Goal: Information Seeking & Learning: Find specific fact

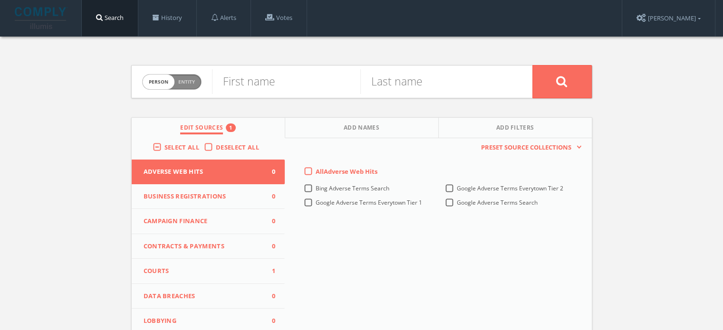
drag, startPoint x: 188, startPoint y: 272, endPoint x: 160, endPoint y: 271, distance: 28.1
click at [160, 271] on span "Courts" at bounding box center [203, 272] width 118 height 10
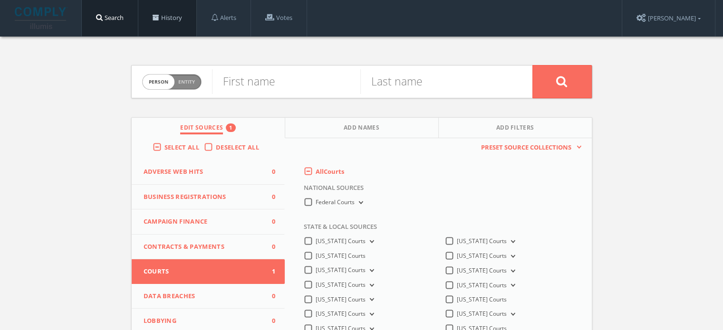
drag, startPoint x: 166, startPoint y: 26, endPoint x: 163, endPoint y: 22, distance: 5.1
click at [163, 22] on link "History" at bounding box center [167, 18] width 58 height 36
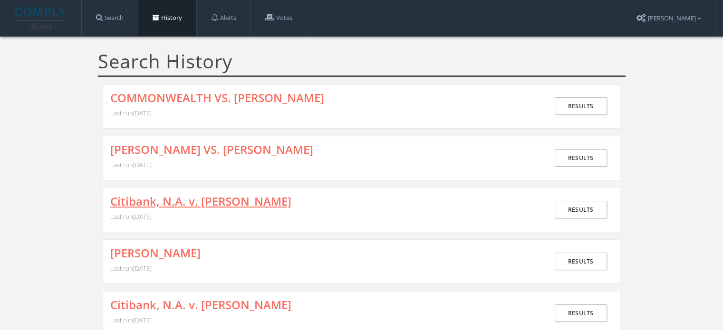
drag, startPoint x: 183, startPoint y: 199, endPoint x: 131, endPoint y: 197, distance: 51.4
click at [131, 197] on link "Citibank, N.A. v. [PERSON_NAME]" at bounding box center [200, 201] width 181 height 12
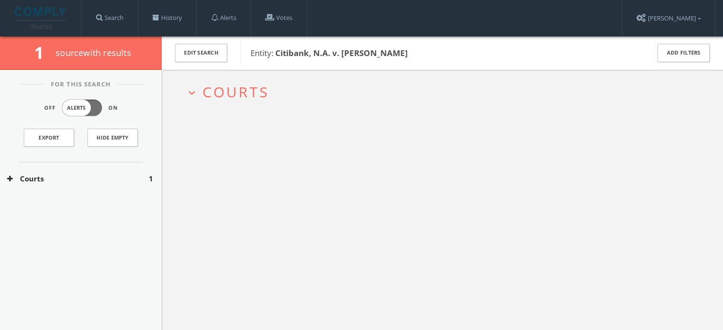
click at [89, 181] on button "Courts" at bounding box center [78, 179] width 142 height 11
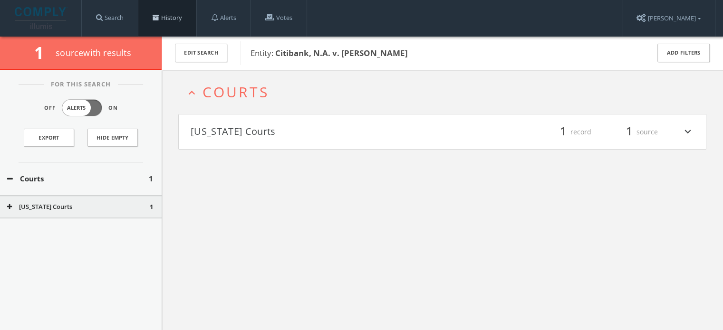
click at [158, 15] on span at bounding box center [156, 17] width 7 height 7
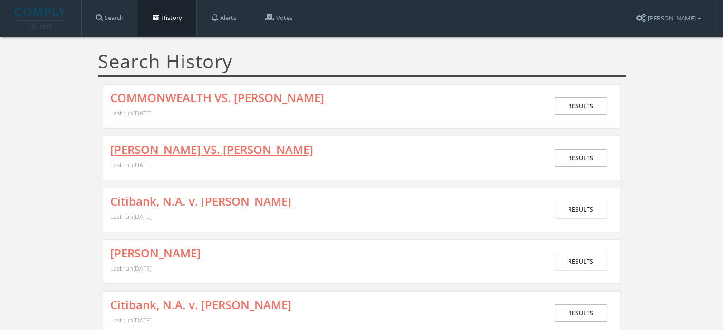
click at [198, 155] on link "[PERSON_NAME] VS. [PERSON_NAME]" at bounding box center [211, 150] width 203 height 12
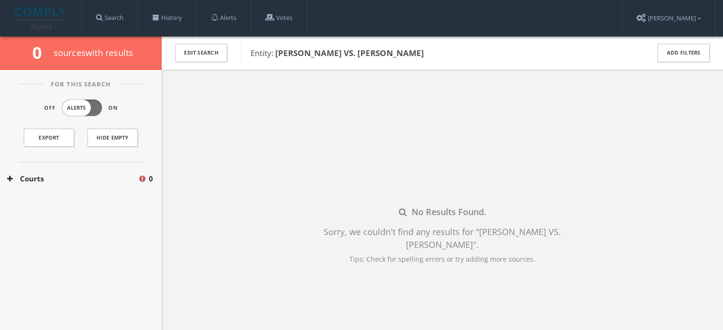
click at [41, 180] on button "Courts" at bounding box center [72, 179] width 131 height 11
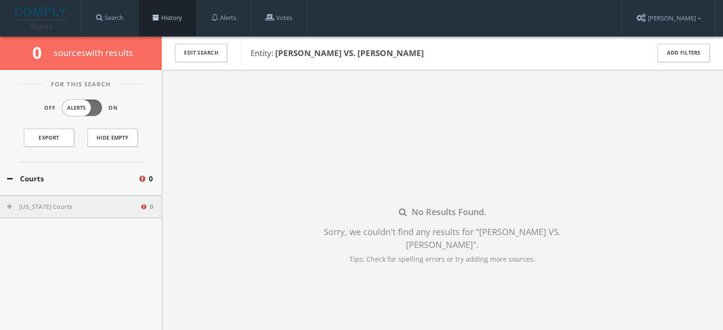
click at [170, 25] on link "History" at bounding box center [167, 18] width 58 height 36
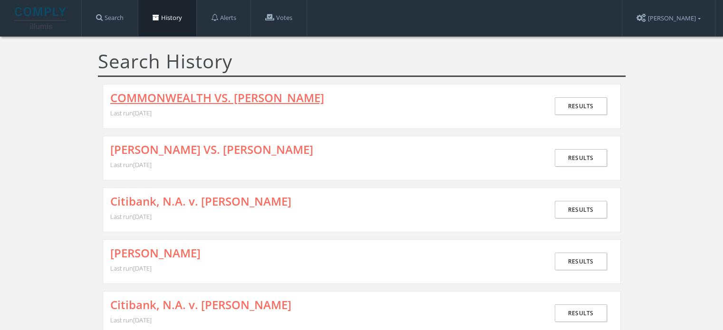
click at [215, 95] on link "COMMONWEALTH VS. [PERSON_NAME]" at bounding box center [217, 98] width 214 height 12
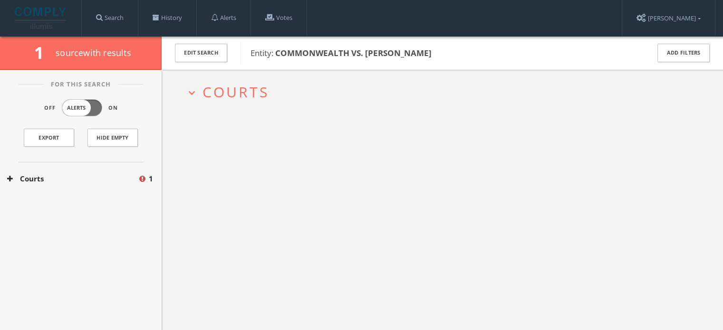
click at [79, 174] on button "Courts" at bounding box center [72, 179] width 131 height 11
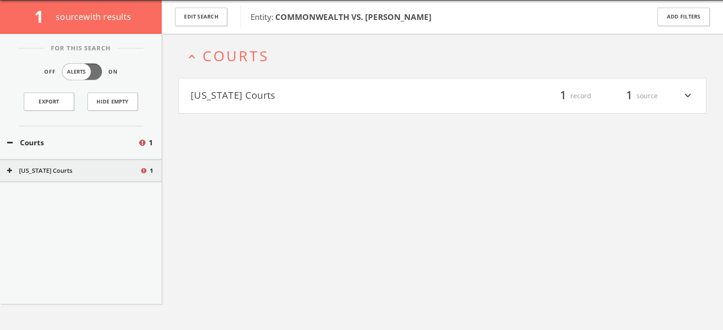
click at [78, 181] on div "[US_STATE] Courts 1" at bounding box center [81, 171] width 162 height 24
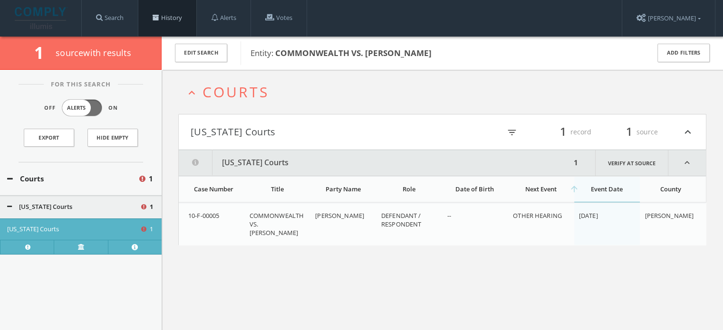
click at [173, 15] on link "History" at bounding box center [167, 18] width 58 height 36
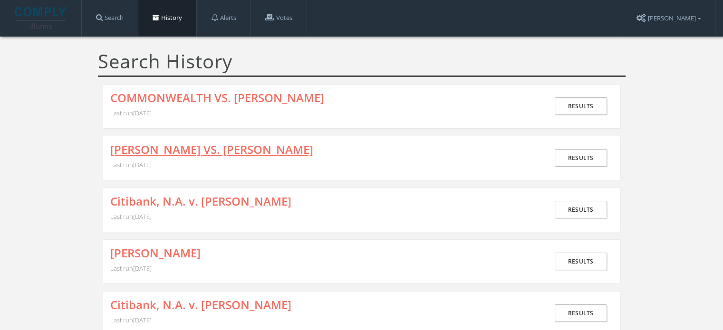
click at [261, 155] on link "[PERSON_NAME] VS. [PERSON_NAME]" at bounding box center [211, 150] width 203 height 12
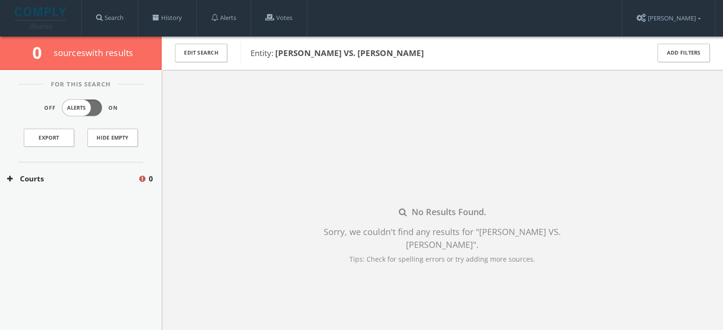
drag, startPoint x: 429, startPoint y: 53, endPoint x: 278, endPoint y: 47, distance: 151.8
click at [278, 47] on span "Entity: [PERSON_NAME] VS. [PERSON_NAME]" at bounding box center [444, 53] width 387 height 12
copy b "[PERSON_NAME] VS. [PERSON_NAME]"
click at [60, 178] on button "Courts" at bounding box center [72, 179] width 131 height 11
click at [55, 205] on button "[US_STATE] Courts" at bounding box center [73, 208] width 133 height 10
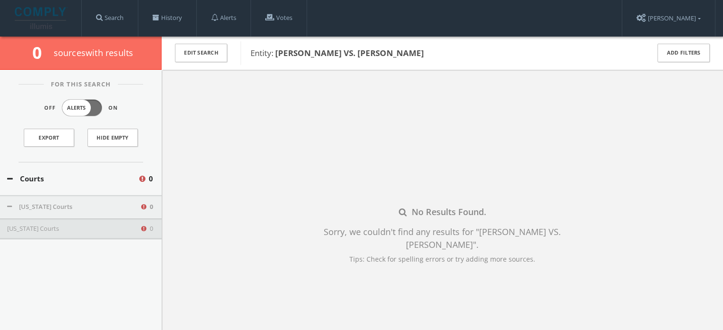
click at [62, 225] on button "[US_STATE] Courts" at bounding box center [73, 229] width 133 height 10
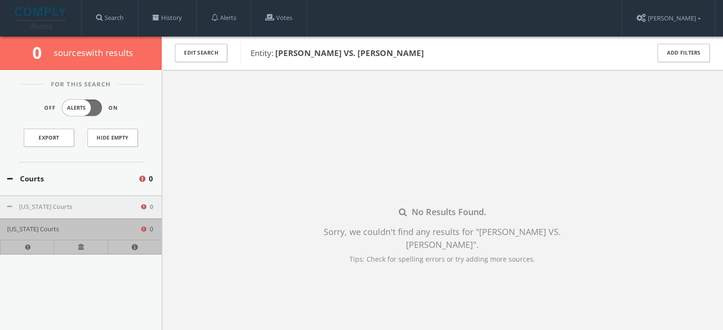
click at [330, 251] on div "Sorry, we couldn't find any results for " [PERSON_NAME] VS. [PERSON_NAME] " ." at bounding box center [442, 239] width 281 height 26
click at [171, 15] on link "History" at bounding box center [167, 18] width 58 height 36
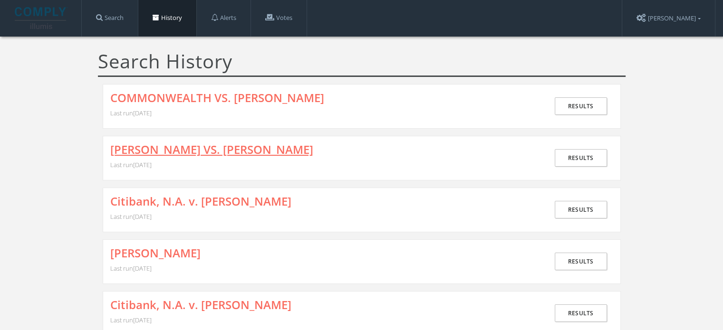
click at [245, 148] on link "[PERSON_NAME] VS. [PERSON_NAME]" at bounding box center [211, 150] width 203 height 12
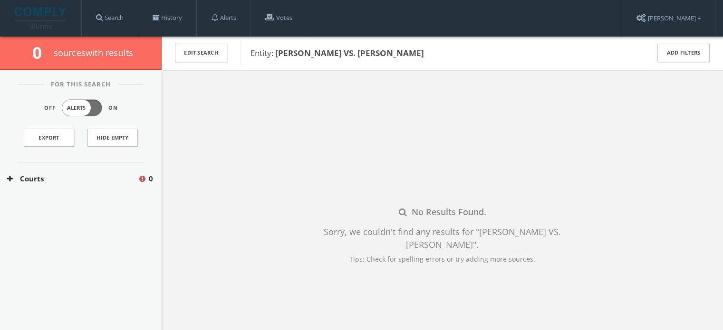
drag, startPoint x: 370, startPoint y: 48, endPoint x: 278, endPoint y: 49, distance: 92.2
click at [278, 49] on span "Entity: [PERSON_NAME] VS. [PERSON_NAME]" at bounding box center [444, 53] width 387 height 12
copy b "[PERSON_NAME] VS. [PERSON_NAME]"
click at [66, 175] on button "Courts" at bounding box center [72, 179] width 131 height 11
click at [65, 200] on div "[US_STATE] Courts 0" at bounding box center [81, 207] width 162 height 24
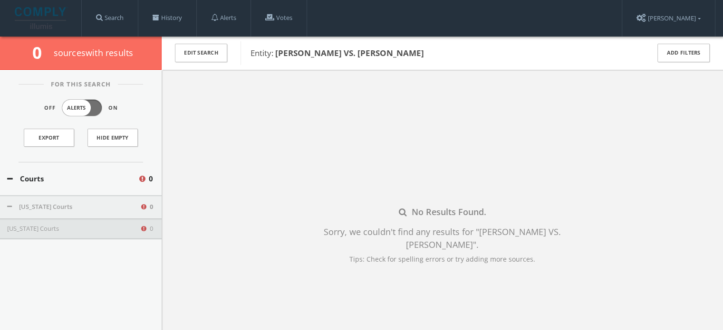
click at [81, 230] on button "[US_STATE] Courts" at bounding box center [73, 229] width 133 height 10
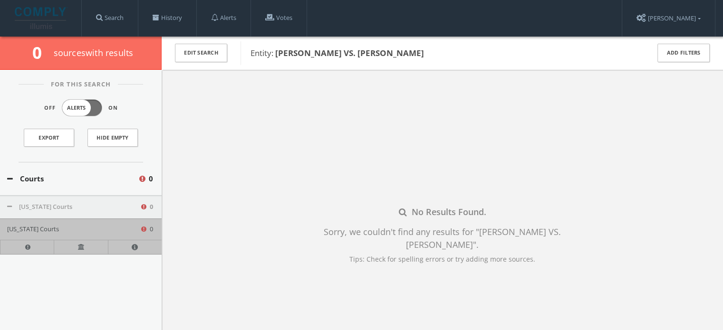
click at [266, 262] on div "No Results Found. Sorry, we couldn't find any results for " [PERSON_NAME] VS. […" at bounding box center [442, 235] width 561 height 330
click at [164, 20] on link "History" at bounding box center [167, 18] width 58 height 36
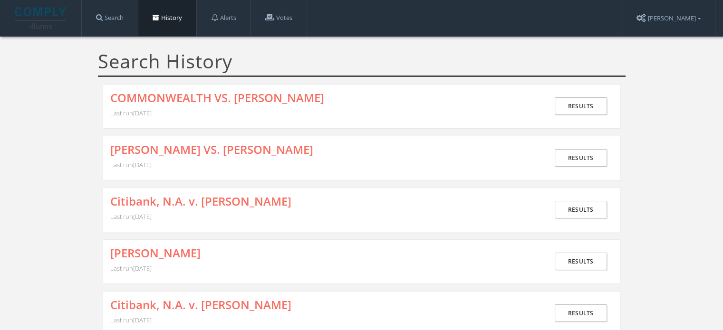
drag, startPoint x: 415, startPoint y: 100, endPoint x: 110, endPoint y: 85, distance: 305.2
click at [110, 85] on div "COMMONWEALTH VS. [PERSON_NAME] Last run [DATE] Results" at bounding box center [362, 106] width 518 height 45
copy link "COMMONWEALTH VS. [PERSON_NAME]"
click at [243, 92] on link "COMMONWEALTH VS. [PERSON_NAME]" at bounding box center [217, 98] width 214 height 12
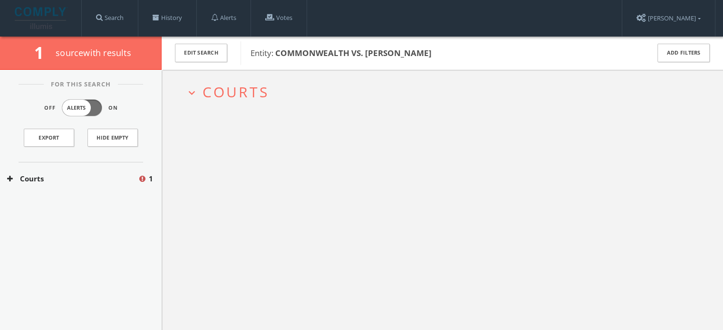
click at [66, 174] on button "Courts" at bounding box center [72, 179] width 131 height 11
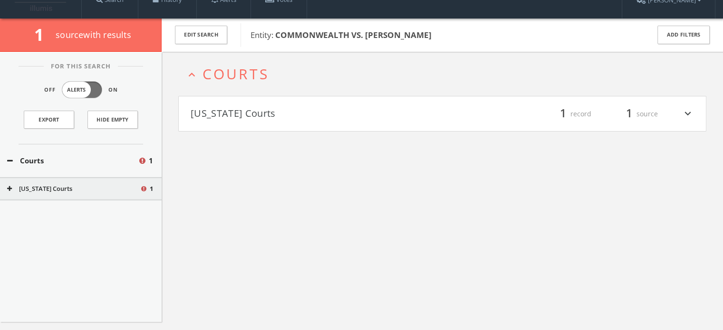
click at [65, 198] on div "For This Search Off Alerts On Export Hide Empty Courts 1 [US_STATE] Courts 1" at bounding box center [81, 187] width 162 height 271
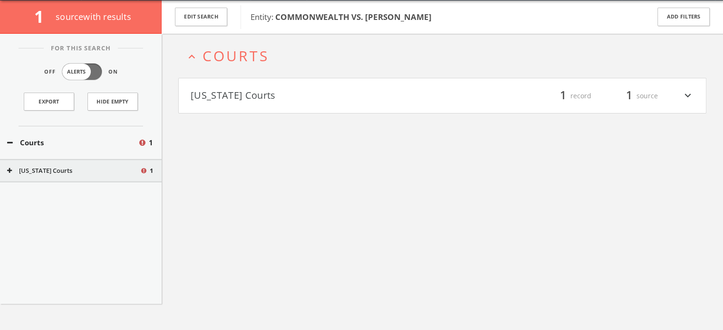
click at [82, 169] on button "[US_STATE] Courts" at bounding box center [73, 171] width 133 height 10
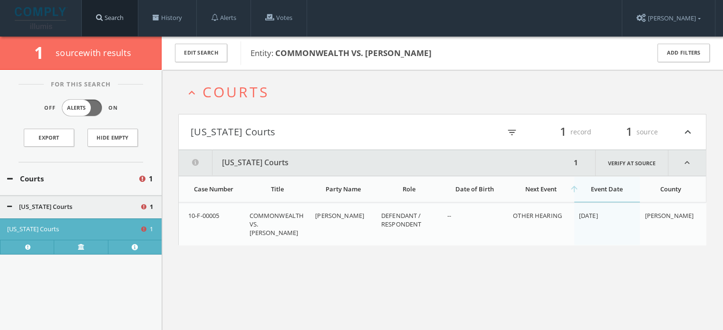
click at [118, 19] on link "Search" at bounding box center [110, 18] width 56 height 36
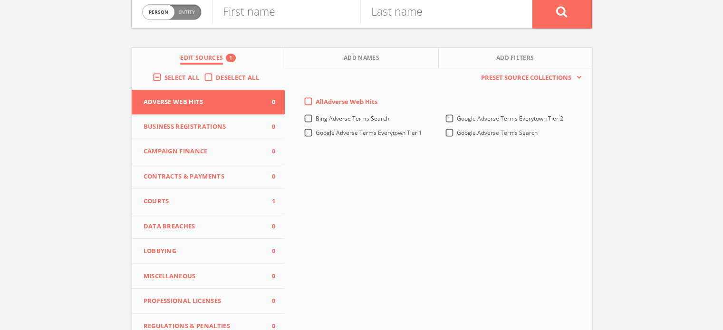
scroll to position [70, 0]
click at [192, 198] on span "Courts" at bounding box center [203, 201] width 118 height 10
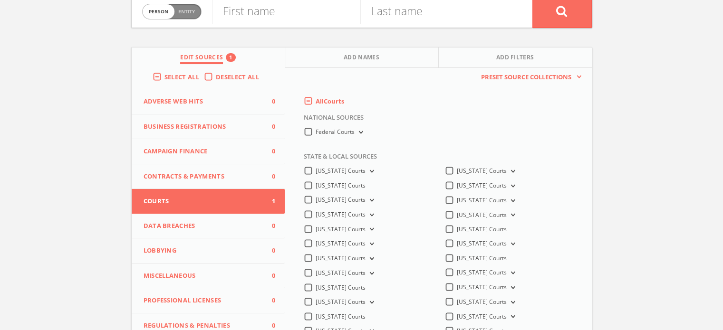
click at [192, 198] on span "Courts" at bounding box center [203, 202] width 118 height 10
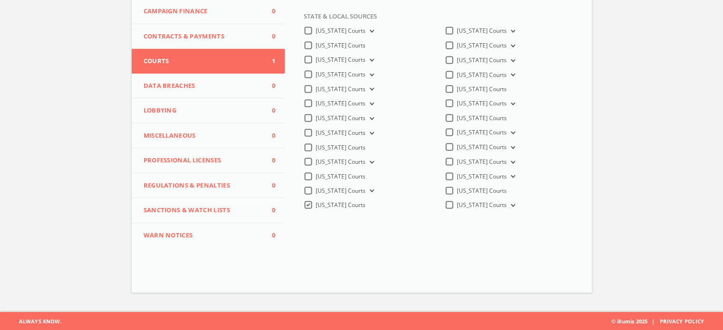
scroll to position [0, 0]
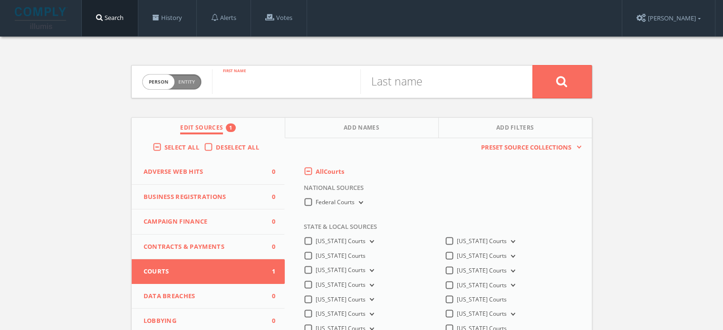
click at [256, 92] on input "text" at bounding box center [286, 81] width 148 height 25
type input "j"
type input "[PERSON_NAME]"
click at [428, 89] on input "text" at bounding box center [434, 81] width 148 height 25
type input "[PERSON_NAME]"
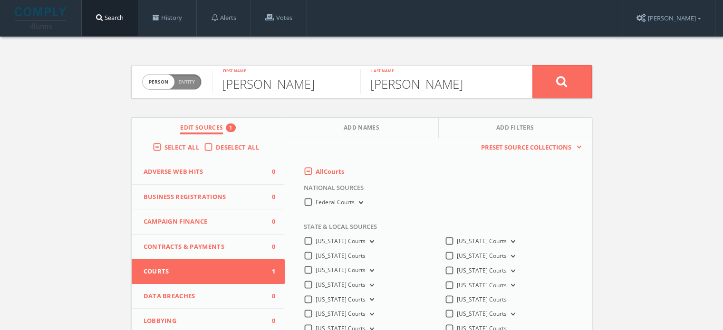
click at [532, 65] on button at bounding box center [561, 81] width 59 height 33
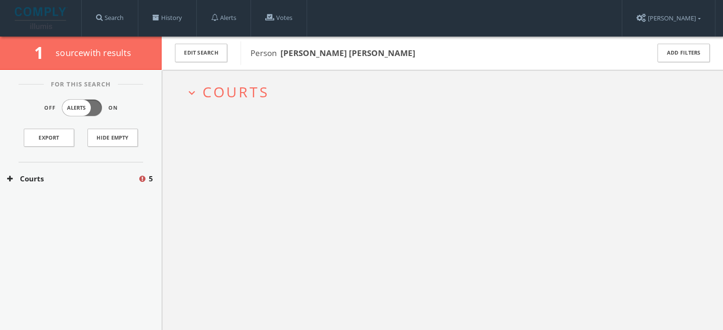
click at [259, 85] on span "Courts" at bounding box center [236, 91] width 67 height 19
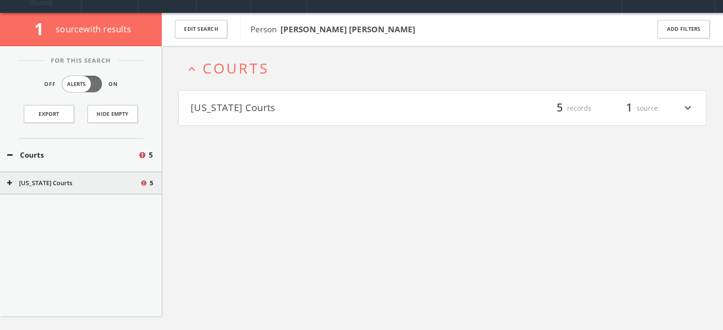
click at [250, 118] on h4 "[US_STATE] Courts filter_list 5 records 1 source expand_more" at bounding box center [442, 108] width 527 height 35
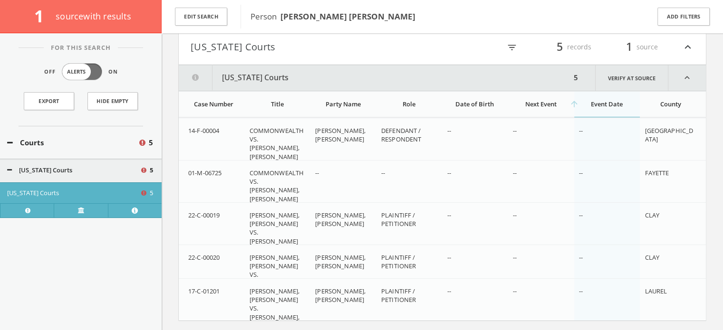
scroll to position [113, 0]
